Goal: Task Accomplishment & Management: Manage account settings

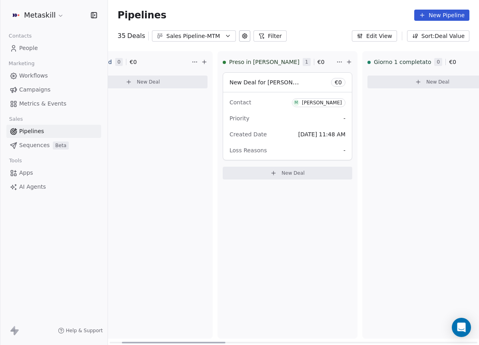
drag, startPoint x: 209, startPoint y: 341, endPoint x: 273, endPoint y: 239, distance: 120.2
click at [223, 343] on div at bounding box center [174, 343] width 104 height 2
click at [303, 103] on div "[PERSON_NAME]" at bounding box center [317, 103] width 40 height 6
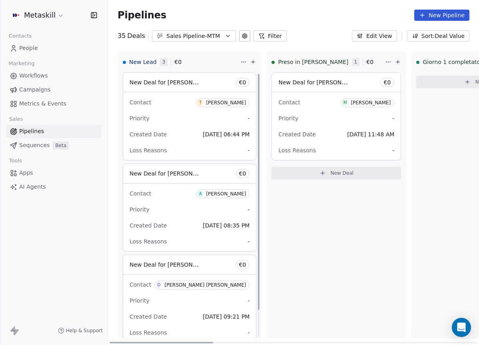
click at [347, 100] on span "M [PERSON_NAME]" at bounding box center [368, 102] width 54 height 9
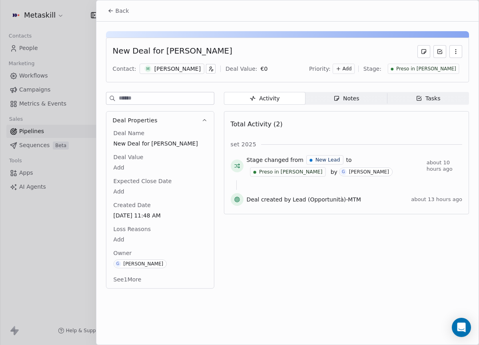
click at [436, 72] on div "Preso in [PERSON_NAME]" at bounding box center [424, 69] width 72 height 10
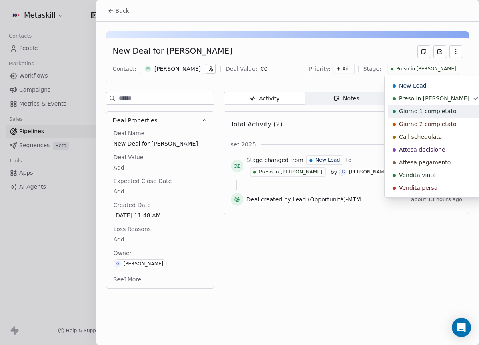
click at [431, 107] on span "Giorno 1 completato" at bounding box center [427, 111] width 57 height 8
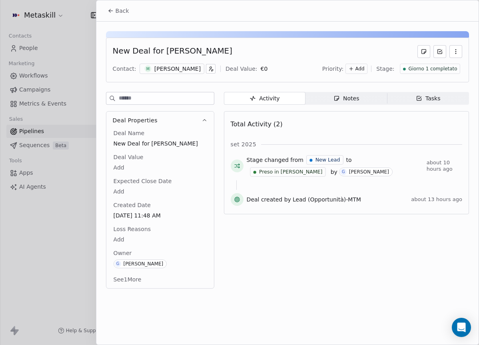
click at [110, 11] on icon at bounding box center [110, 12] width 2 height 2
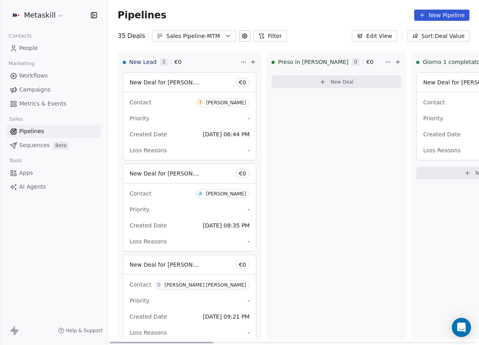
click at [179, 34] on div "Sales Pipeline-MTM" at bounding box center [193, 36] width 55 height 8
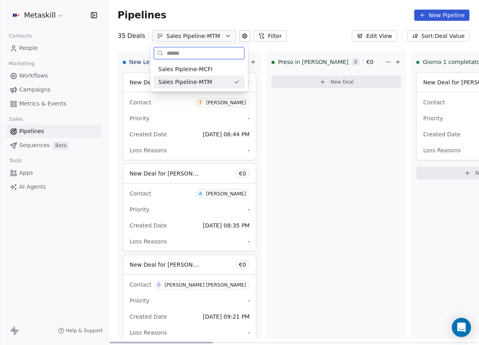
click at [207, 81] on span "Sales Pipeline-MTM" at bounding box center [185, 82] width 54 height 8
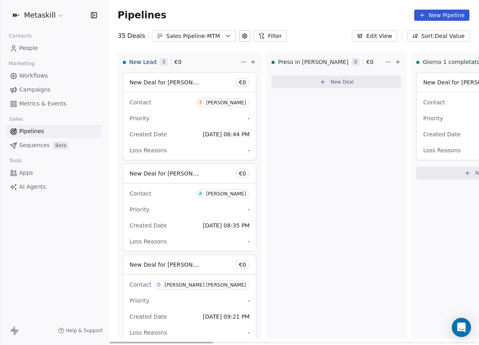
click at [218, 31] on button "Sales Pipeline-MTM" at bounding box center [194, 35] width 84 height 11
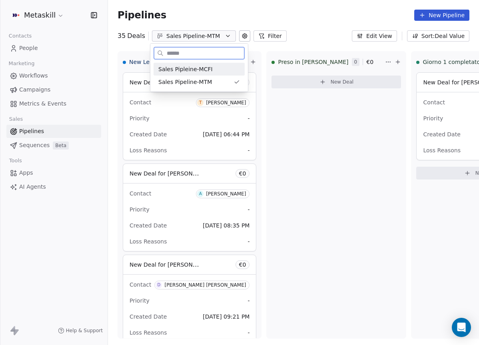
click at [214, 67] on div "Sales Pipleine-MCFI" at bounding box center [199, 69] width 82 height 8
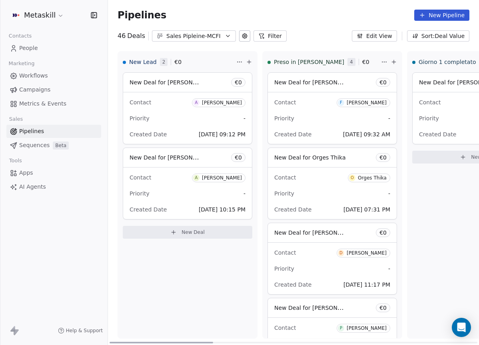
click at [354, 104] on div "[PERSON_NAME]" at bounding box center [367, 103] width 40 height 6
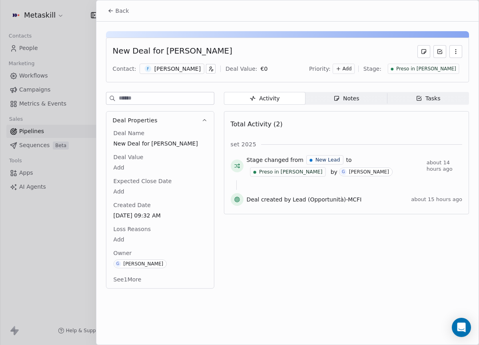
click at [429, 71] on span "Preso in [PERSON_NAME]" at bounding box center [426, 69] width 60 height 7
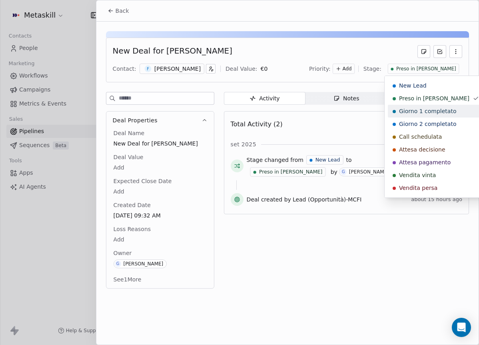
click at [421, 106] on div "Giorno 1 completato" at bounding box center [436, 111] width 96 height 13
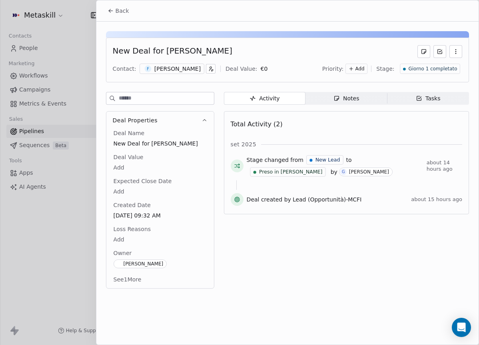
click at [118, 10] on span "Back" at bounding box center [123, 11] width 14 height 8
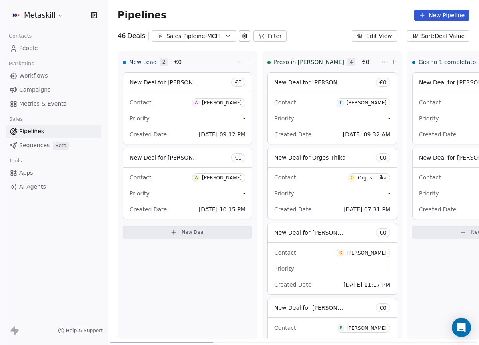
click at [363, 102] on div "[PERSON_NAME]" at bounding box center [367, 103] width 40 height 6
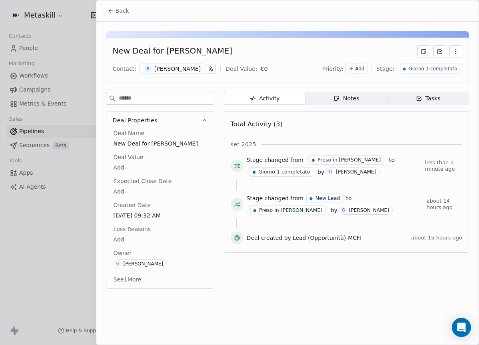
click at [446, 70] on span "Giorno 1 completato" at bounding box center [432, 69] width 49 height 7
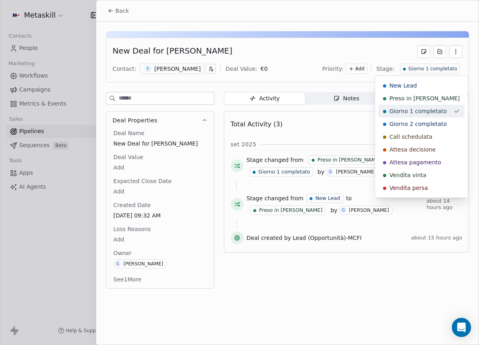
click at [329, 53] on html "Metaskill Contacts People Marketing Workflows Campaigns Metrics & Events Sales …" at bounding box center [239, 172] width 479 height 345
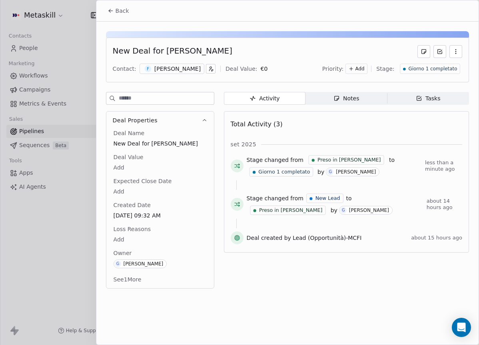
click at [106, 7] on button "Back" at bounding box center [118, 11] width 31 height 14
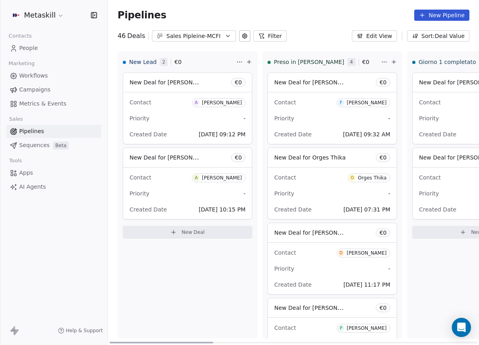
click at [372, 178] on div "Orges Thika" at bounding box center [372, 178] width 29 height 6
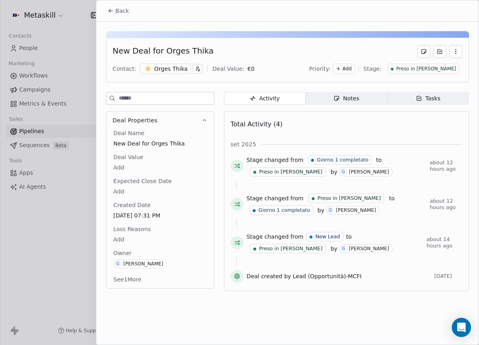
click at [441, 73] on div "Preso in [PERSON_NAME]" at bounding box center [424, 69] width 72 height 10
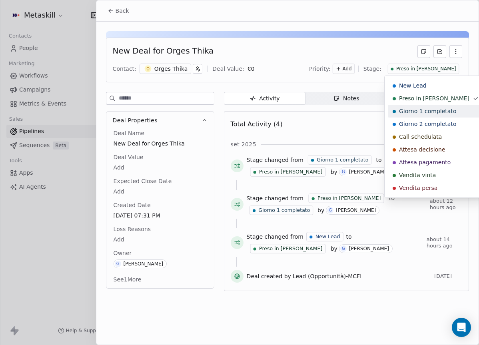
click at [415, 108] on span "Giorno 1 completato" at bounding box center [427, 111] width 57 height 8
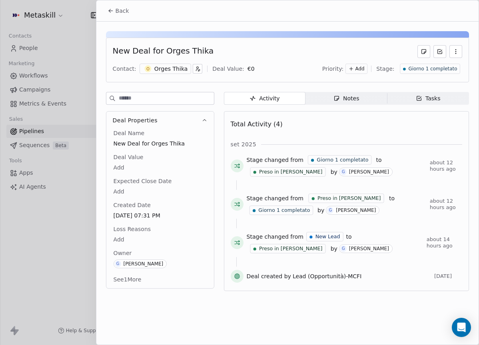
click at [128, 13] on button "Back" at bounding box center [118, 11] width 31 height 14
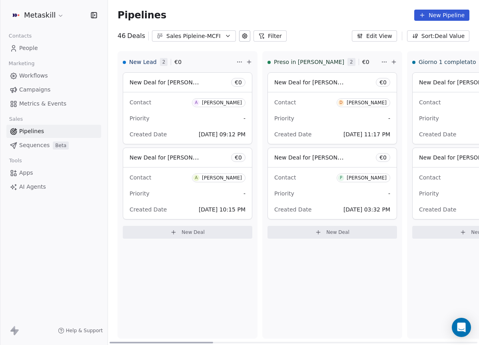
click at [376, 102] on div "[PERSON_NAME]" at bounding box center [367, 103] width 40 height 6
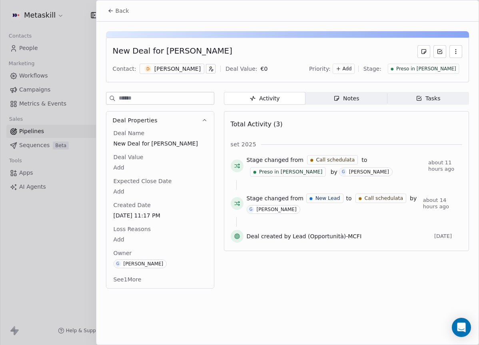
click at [430, 71] on span "Preso in [PERSON_NAME]" at bounding box center [426, 69] width 60 height 7
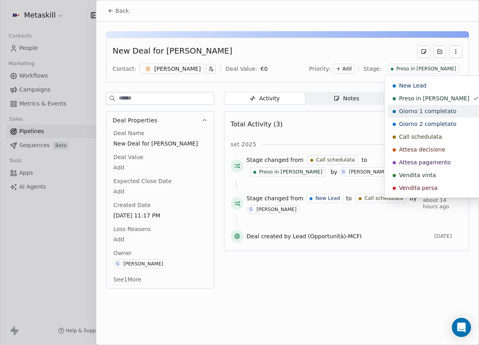
click at [401, 109] on span "Giorno 1 completato" at bounding box center [427, 111] width 57 height 8
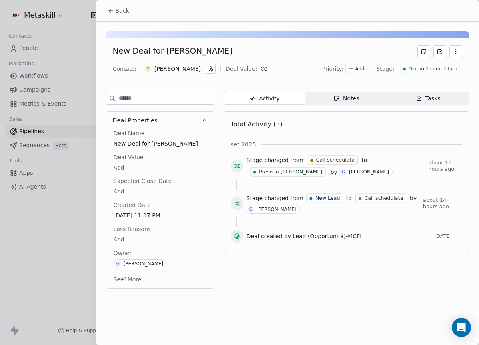
click at [128, 12] on button "Back" at bounding box center [118, 11] width 31 height 14
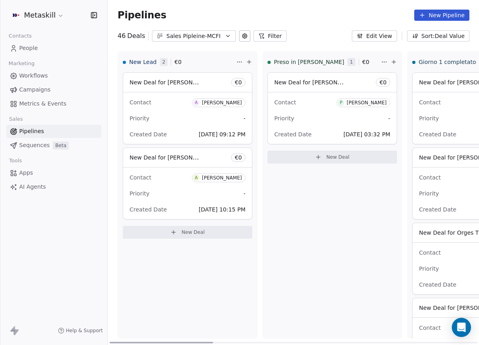
click at [369, 105] on div "[PERSON_NAME]" at bounding box center [367, 103] width 40 height 6
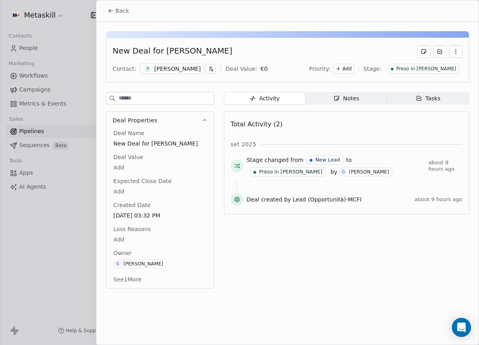
click at [444, 74] on div "Preso in [PERSON_NAME]" at bounding box center [424, 69] width 72 height 10
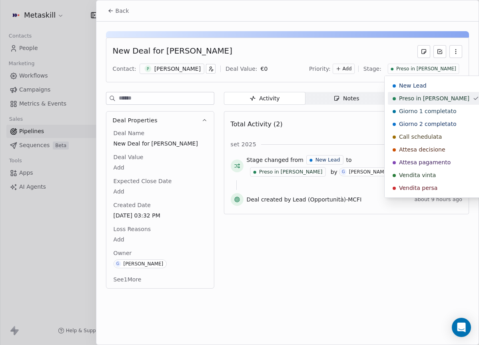
click at [423, 108] on span "Giorno 1 completato" at bounding box center [427, 111] width 57 height 8
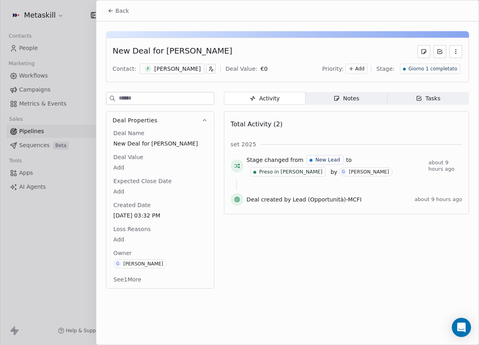
click at [122, 10] on span "Back" at bounding box center [123, 11] width 14 height 8
